Goal: Task Accomplishment & Management: Complete application form

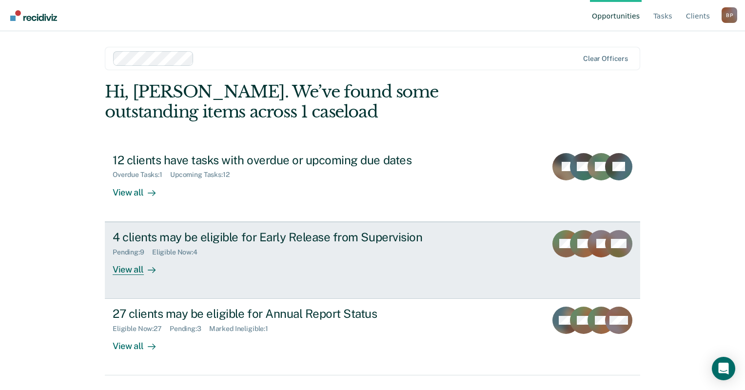
click at [193, 249] on div "Eligible Now : 4" at bounding box center [178, 252] width 53 height 8
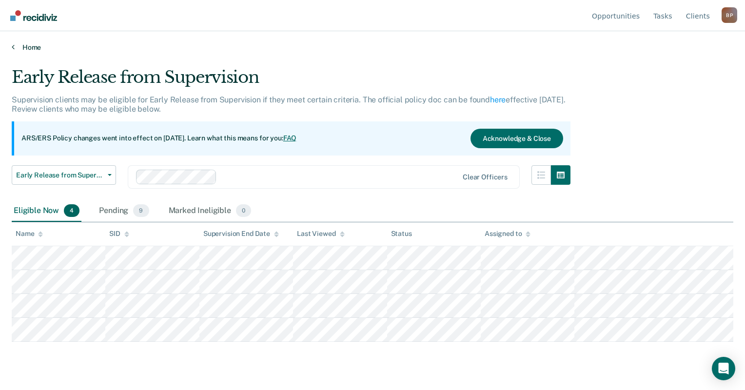
click at [19, 47] on link "Home" at bounding box center [372, 47] width 721 height 9
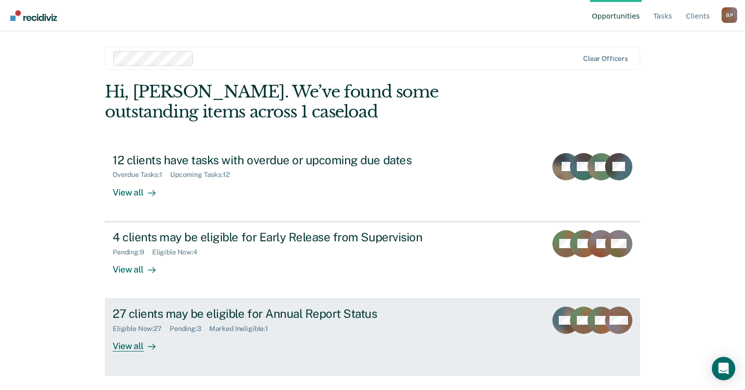
click at [173, 314] on div "27 clients may be eligible for Annual Report Status" at bounding box center [284, 314] width 342 height 14
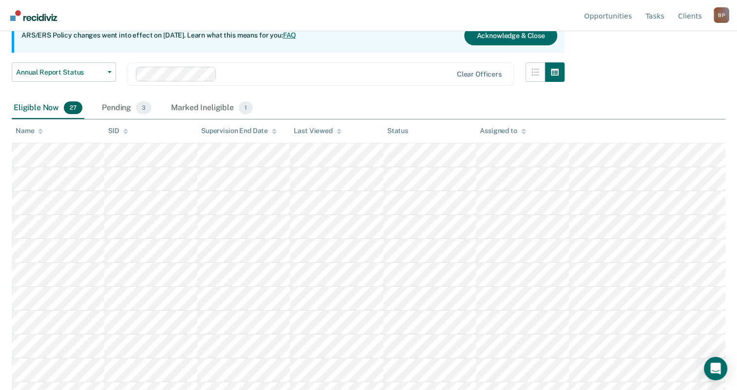
scroll to position [104, 0]
click at [41, 130] on icon at bounding box center [40, 131] width 5 height 2
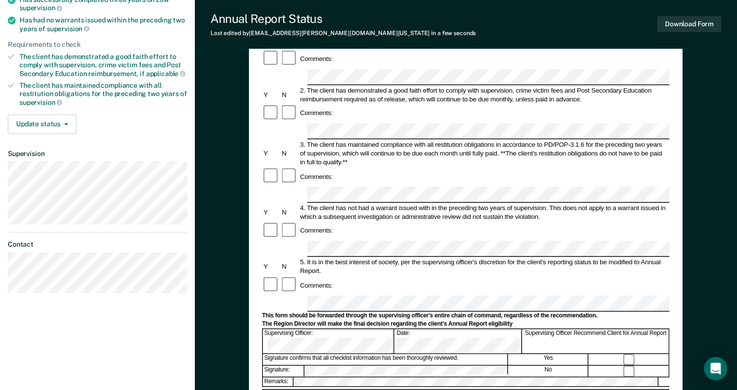
scroll to position [141, 0]
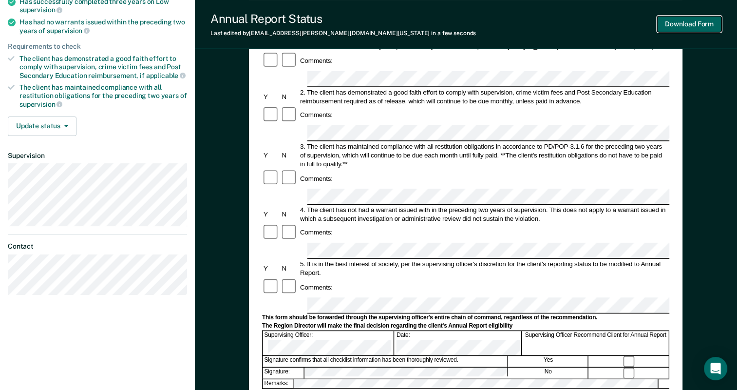
click at [693, 19] on button "Download Form" at bounding box center [689, 24] width 64 height 16
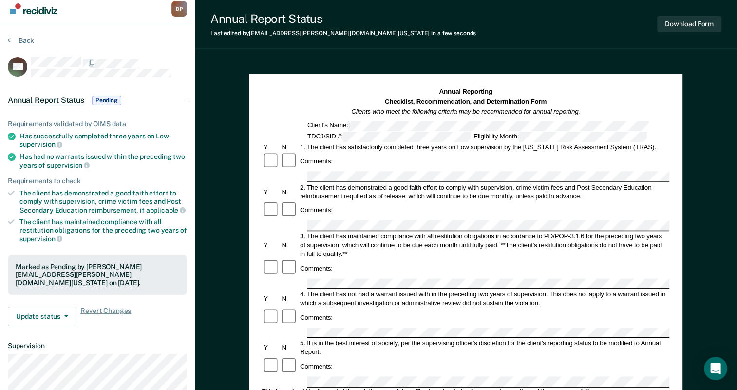
scroll to position [0, 0]
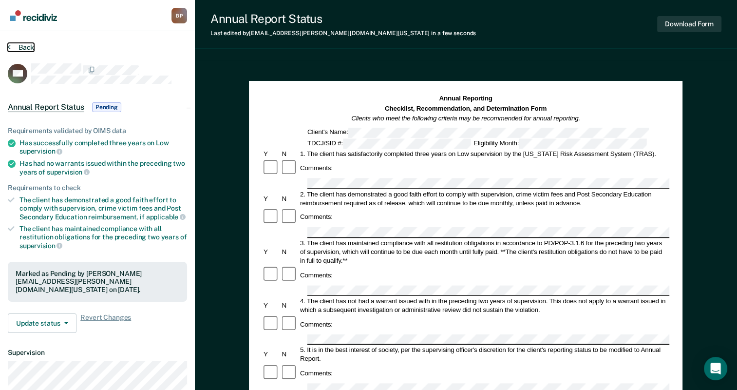
click at [21, 45] on button "Back" at bounding box center [21, 47] width 26 height 9
